Goal: Use online tool/utility

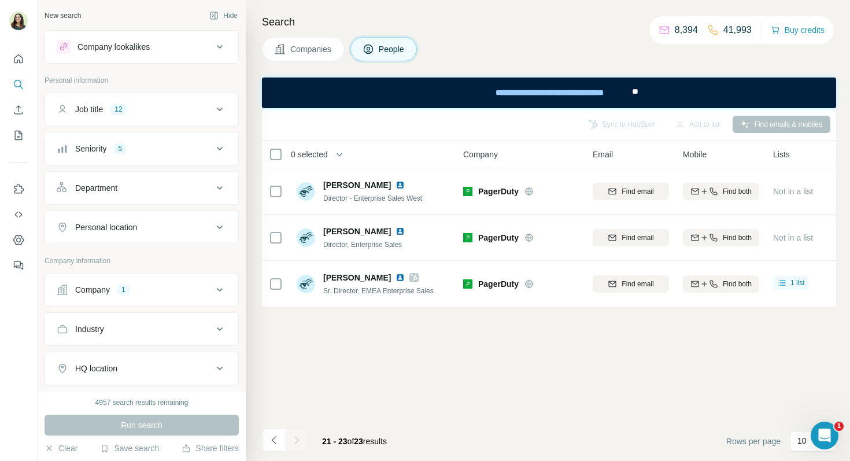
click at [117, 290] on div "Company 1" at bounding box center [135, 290] width 156 height 12
click at [108, 367] on div "PagerDuty" at bounding box center [82, 365] width 51 height 14
click at [102, 365] on icon "button" at bounding box center [99, 364] width 5 height 5
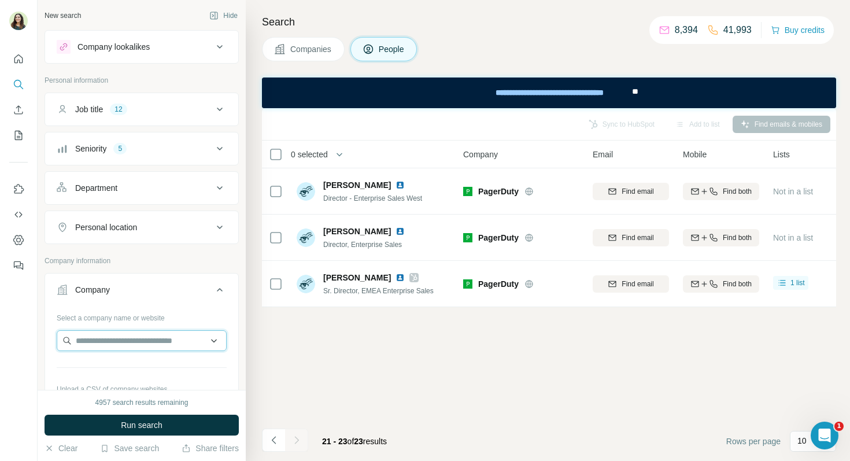
click at [92, 344] on input "text" at bounding box center [142, 340] width 170 height 21
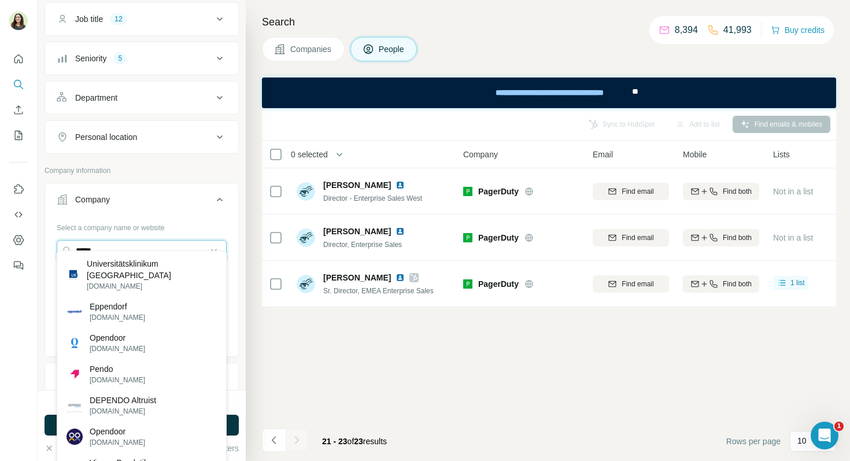
scroll to position [104, 0]
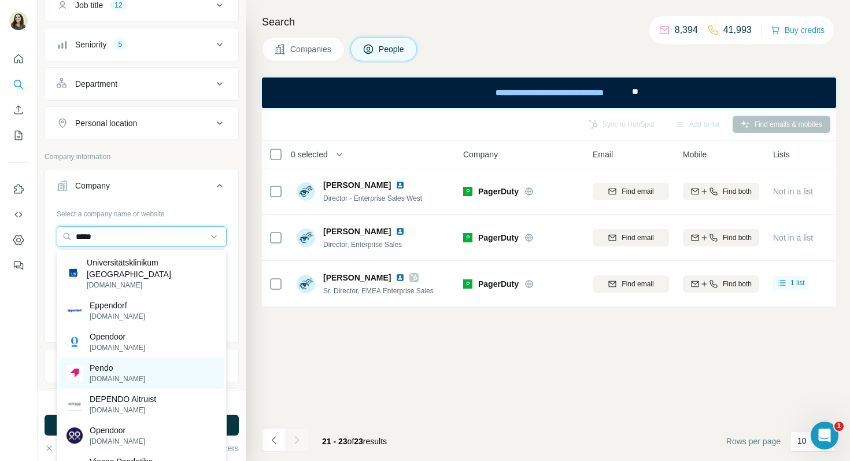
type input "*****"
click at [120, 383] on div "Pendo [DOMAIN_NAME]" at bounding box center [142, 372] width 164 height 31
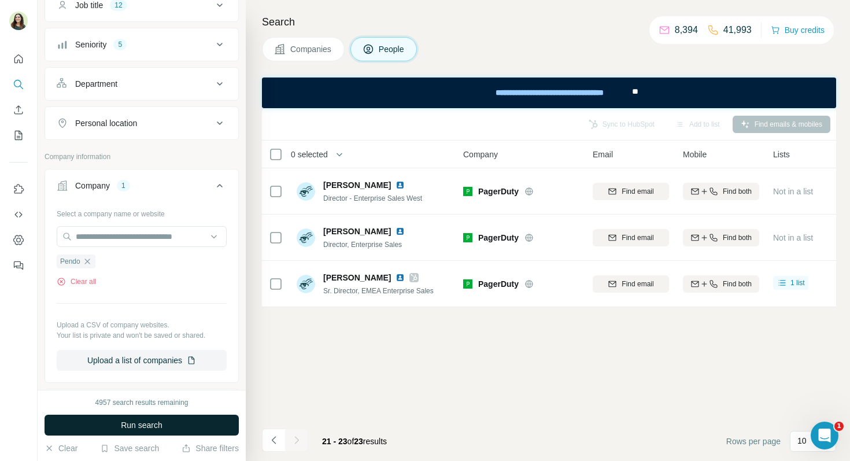
click at [139, 425] on span "Run search" at bounding box center [142, 425] width 42 height 12
